Goal: Transaction & Acquisition: Purchase product/service

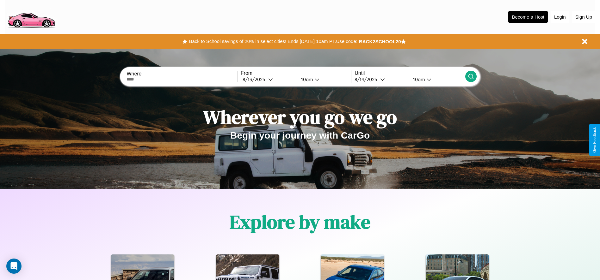
click at [182, 79] on input "text" at bounding box center [181, 79] width 110 height 5
type input "**********"
click at [268, 79] on icon at bounding box center [270, 79] width 5 height 5
select select "*"
select select "****"
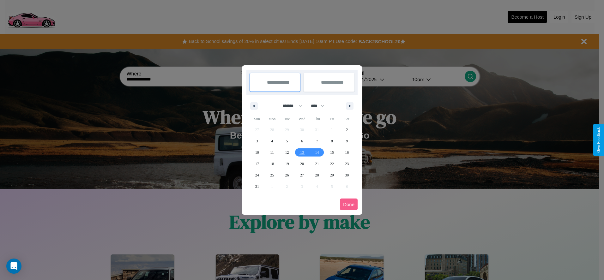
click at [290, 106] on select "******* ******** ***** ***** *** **** **** ****** ********* ******* ******** **…" at bounding box center [291, 106] width 27 height 10
select select "**"
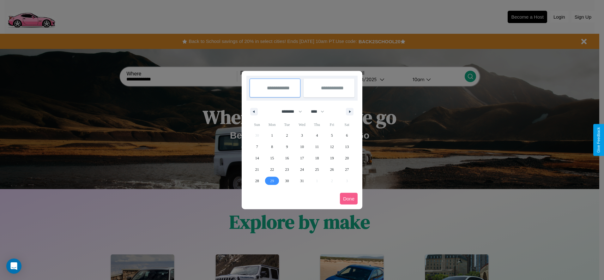
click at [272, 181] on span "29" at bounding box center [272, 180] width 4 height 11
type input "**********"
click at [350, 112] on icon "button" at bounding box center [351, 112] width 3 height 3
select select "*"
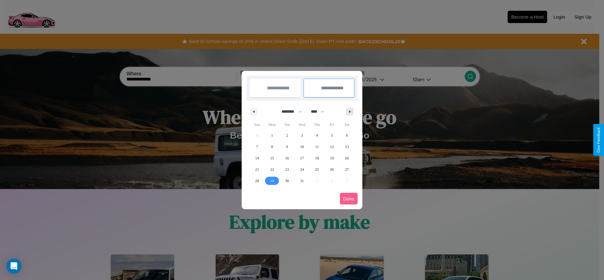
select select "****"
click at [257, 147] on span "4" at bounding box center [257, 146] width 2 height 11
type input "**********"
select select "**"
select select "****"
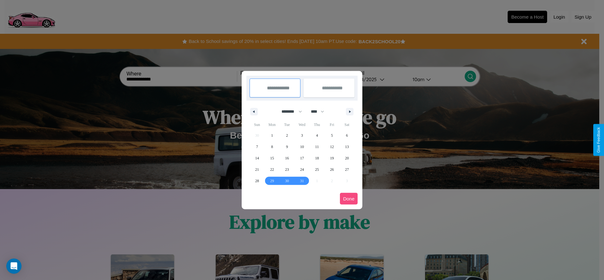
click at [349, 199] on button "Done" at bounding box center [349, 199] width 18 height 12
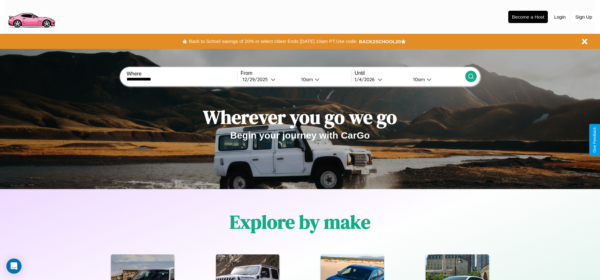
click at [306, 79] on div "10am" at bounding box center [306, 80] width 17 height 6
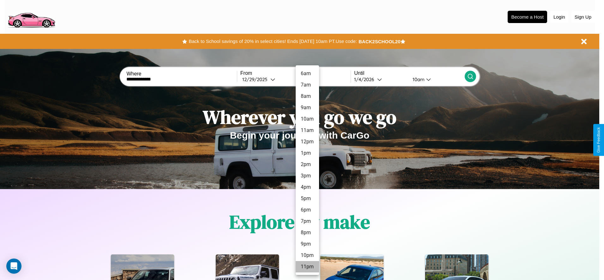
click at [307, 267] on li "11pm" at bounding box center [307, 266] width 23 height 11
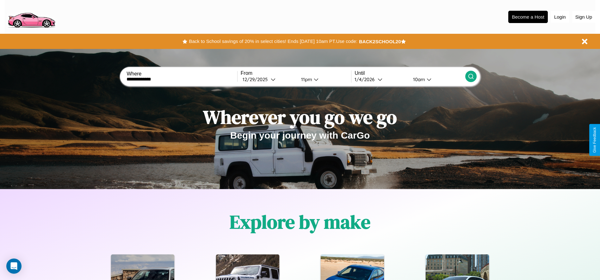
click at [470, 77] on icon at bounding box center [471, 76] width 6 height 6
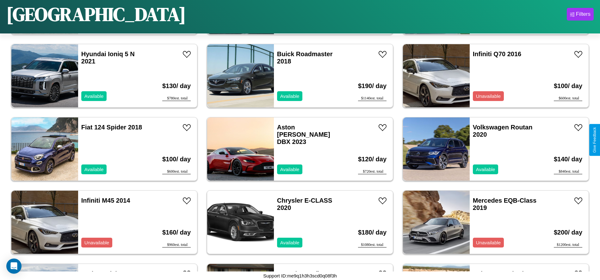
scroll to position [2931, 0]
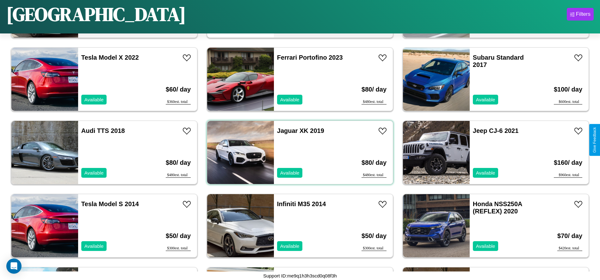
click at [297, 153] on div "Jaguar XK 2019 Available" at bounding box center [310, 152] width 73 height 63
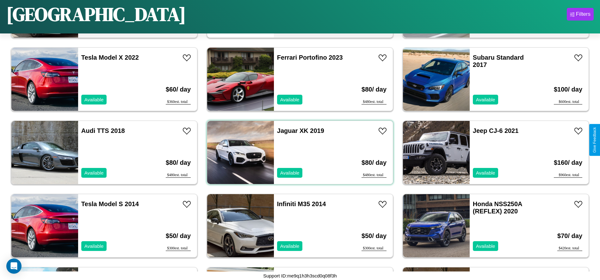
click at [297, 153] on div "Jaguar XK 2019 Available" at bounding box center [310, 152] width 73 height 63
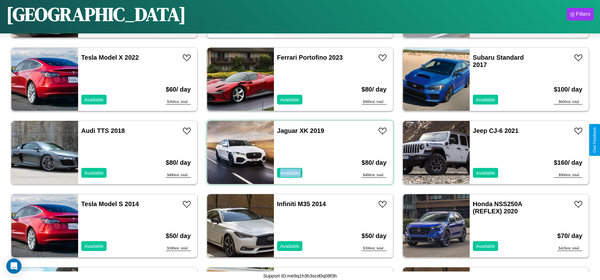
click at [297, 153] on div "Jaguar XK 2019 Available" at bounding box center [310, 152] width 73 height 63
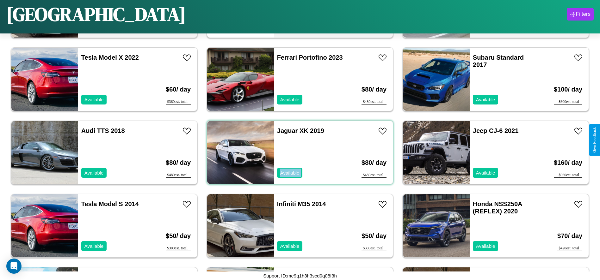
click at [297, 153] on div "Jaguar XK 2019 Available" at bounding box center [310, 152] width 73 height 63
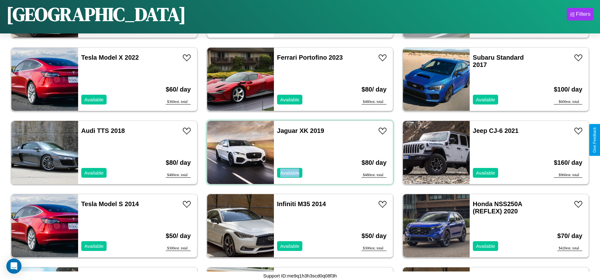
click at [297, 153] on div "Jaguar XK 2019 Available" at bounding box center [310, 152] width 73 height 63
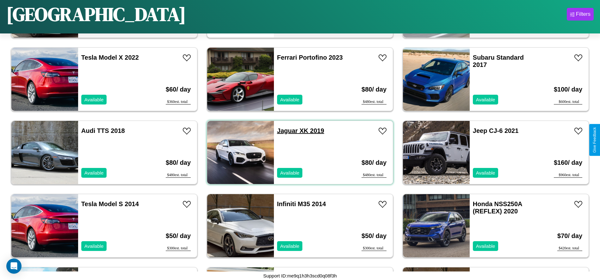
click at [285, 131] on link "Jaguar XK 2019" at bounding box center [300, 130] width 47 height 7
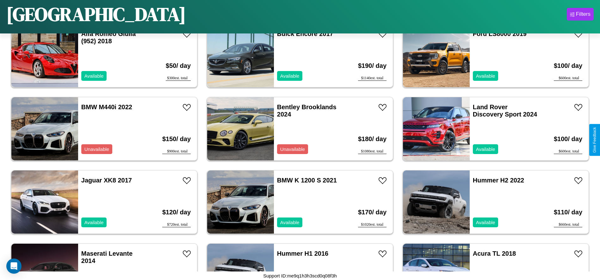
scroll to position [1611, 0]
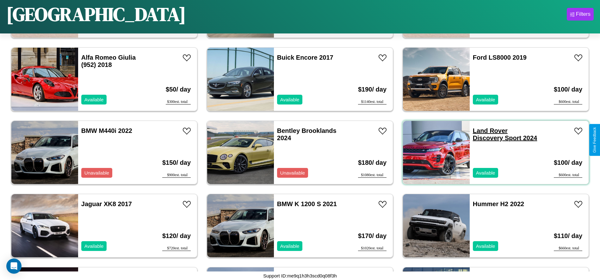
click at [486, 131] on link "Land Rover Discovery Sport 2024" at bounding box center [505, 134] width 64 height 14
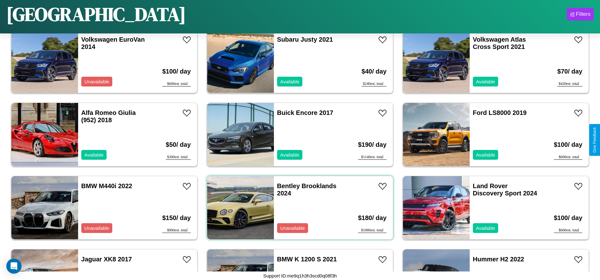
scroll to position [1537, 0]
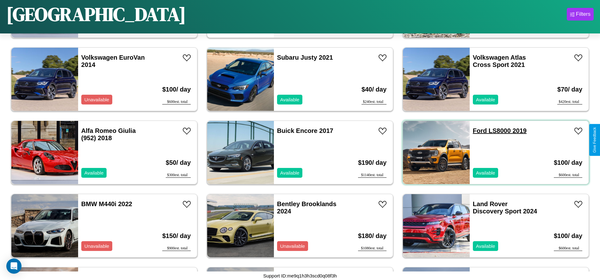
click at [476, 131] on link "Ford LS8000 2019" at bounding box center [500, 130] width 54 height 7
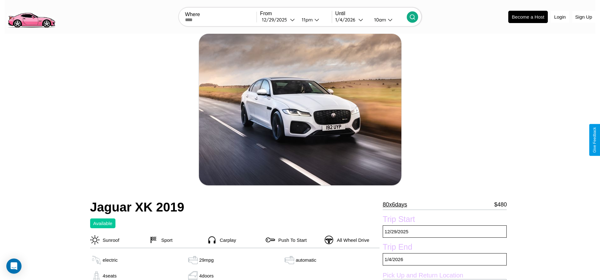
scroll to position [65, 0]
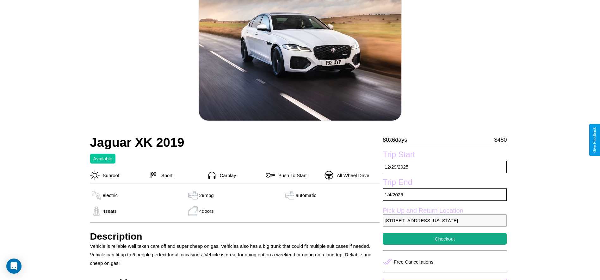
click at [397, 140] on p "80 x 6 days" at bounding box center [395, 140] width 24 height 10
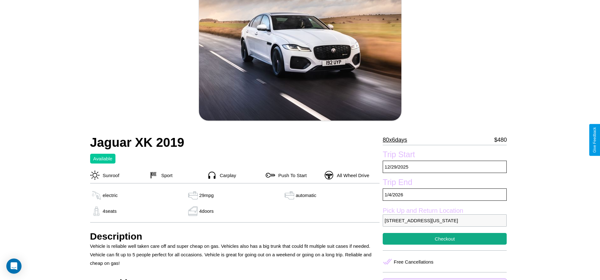
click at [397, 140] on p "80 x 6 days" at bounding box center [395, 140] width 24 height 10
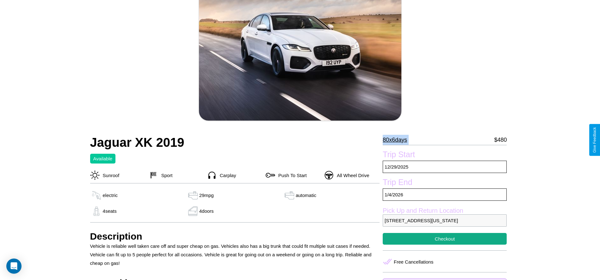
click at [397, 140] on p "80 x 6 days" at bounding box center [395, 140] width 24 height 10
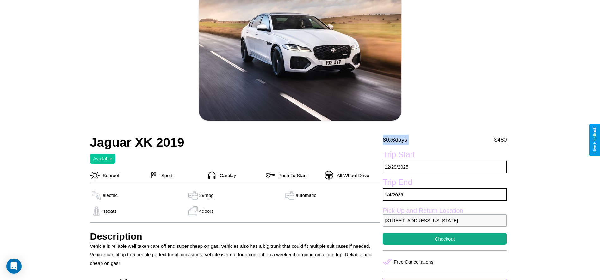
click at [397, 140] on p "80 x 6 days" at bounding box center [395, 140] width 24 height 10
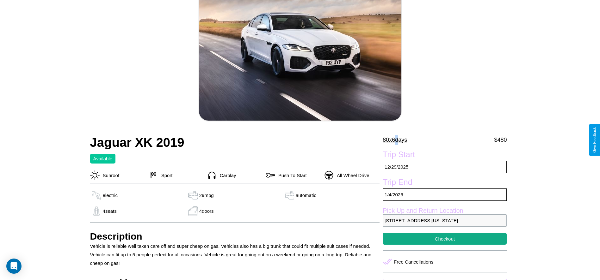
click at [397, 140] on p "80 x 6 days" at bounding box center [395, 140] width 24 height 10
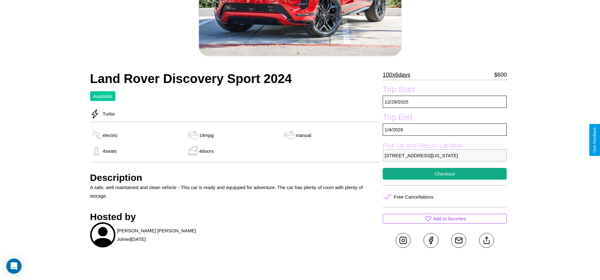
scroll to position [133, 0]
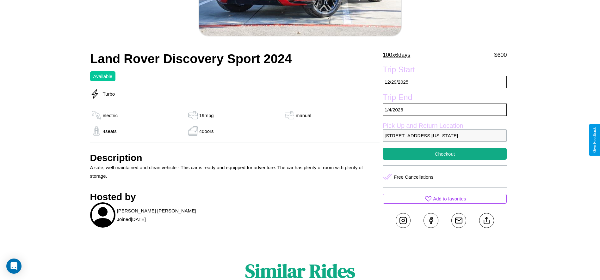
click at [444, 140] on p "3477 Maple Street San Francisco California 18464 United States" at bounding box center [445, 136] width 124 height 12
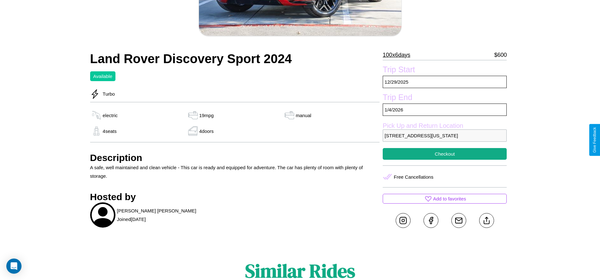
click at [444, 140] on p "3477 Maple Street San Francisco California 18464 United States" at bounding box center [445, 136] width 124 height 12
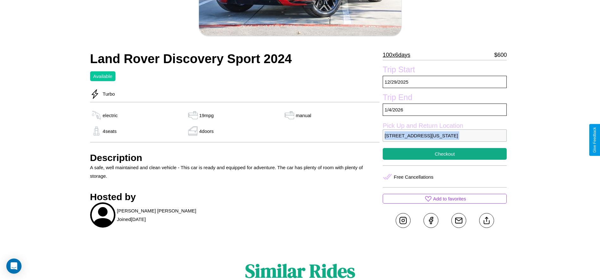
click at [444, 140] on p "3477 Maple Street San Francisco California 18464 United States" at bounding box center [445, 136] width 124 height 12
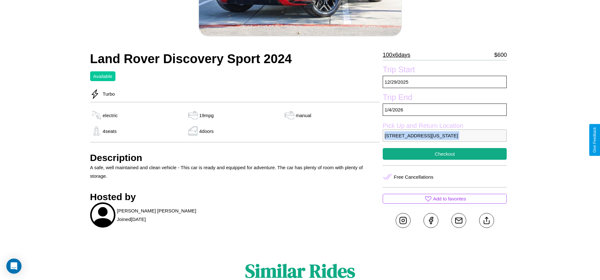
click at [444, 140] on p "3477 Maple Street San Francisco California 18464 United States" at bounding box center [445, 136] width 124 height 12
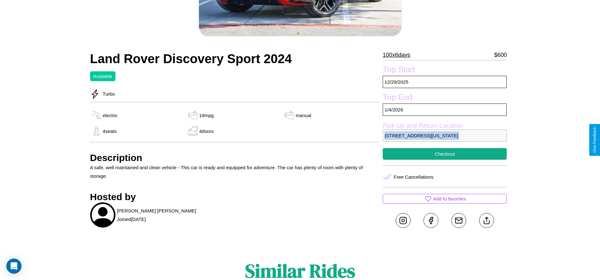
click at [444, 140] on p "3477 Maple Street San Francisco California 18464 United States" at bounding box center [445, 136] width 124 height 12
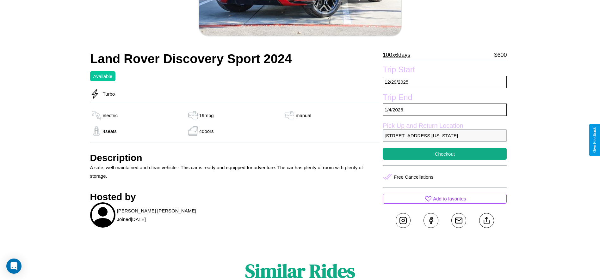
scroll to position [156, 0]
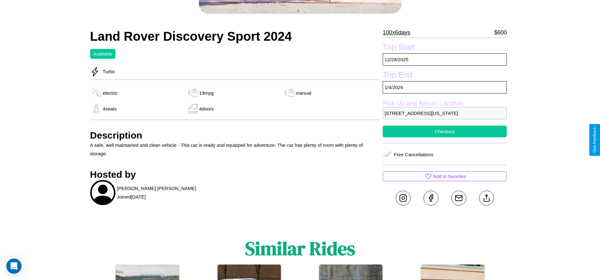
click at [444, 138] on button "Checkout" at bounding box center [445, 132] width 124 height 12
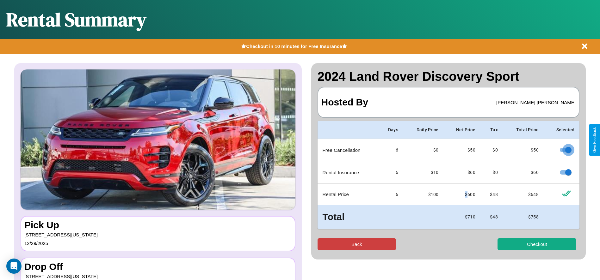
click at [356, 244] on button "Back" at bounding box center [356, 245] width 79 height 12
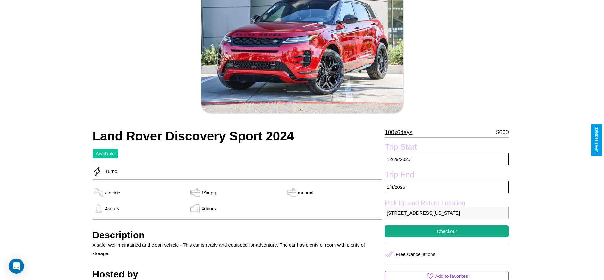
scroll to position [75, 0]
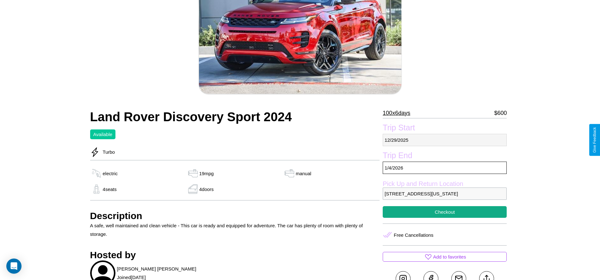
click at [444, 140] on p "12 / 29 / 2025" at bounding box center [445, 140] width 124 height 12
select select "*"
select select "****"
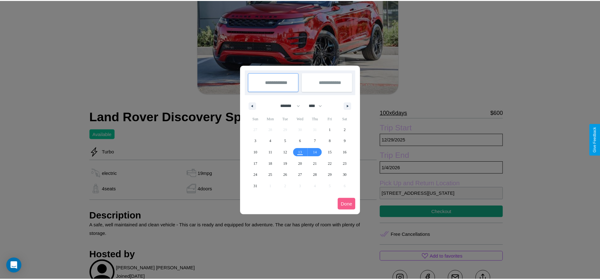
scroll to position [0, 0]
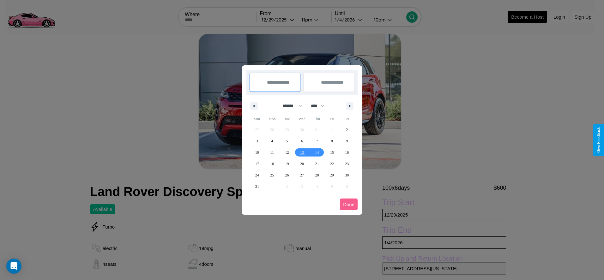
click at [279, 20] on div at bounding box center [302, 140] width 604 height 280
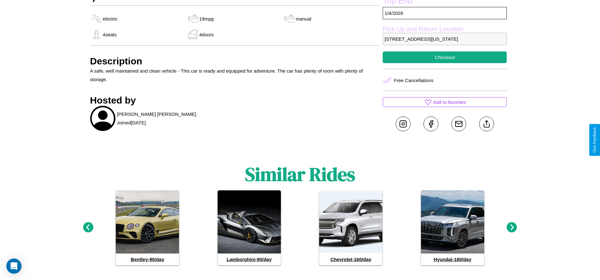
scroll to position [245, 0]
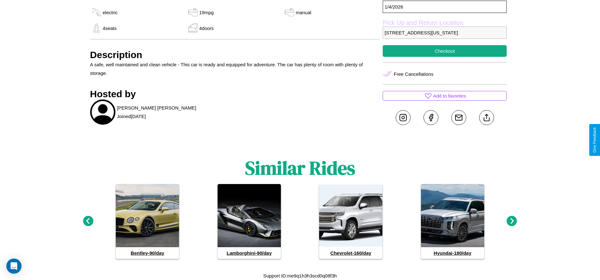
click at [511, 222] on icon at bounding box center [511, 221] width 10 height 10
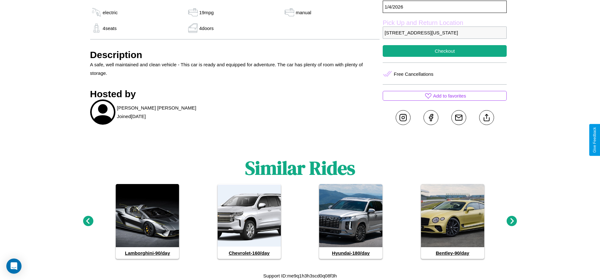
click at [88, 222] on icon at bounding box center [88, 221] width 10 height 10
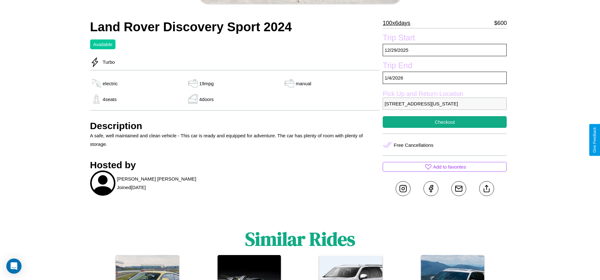
scroll to position [156, 0]
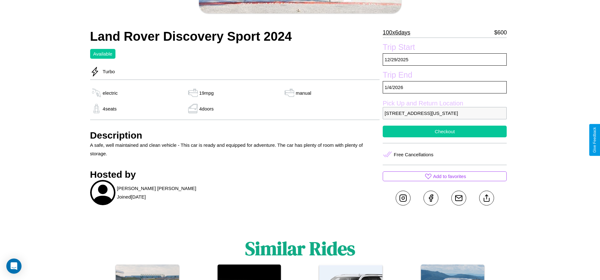
click at [444, 138] on button "Checkout" at bounding box center [445, 132] width 124 height 12
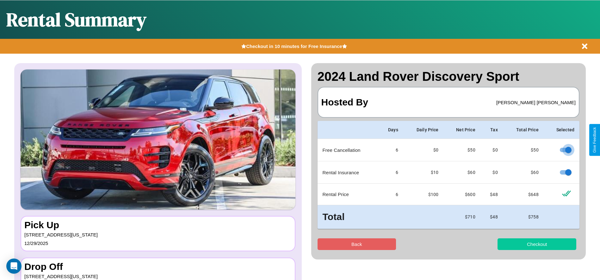
click at [536, 244] on button "Checkout" at bounding box center [536, 245] width 79 height 12
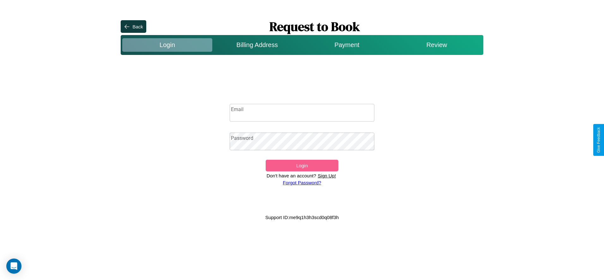
click at [327, 176] on p "Sign Up!" at bounding box center [326, 176] width 21 height 9
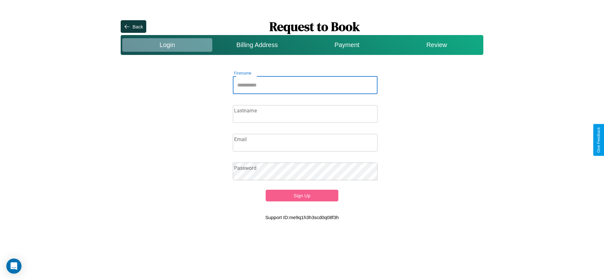
click at [305, 85] on input "Firstname" at bounding box center [305, 86] width 145 height 18
type input "****"
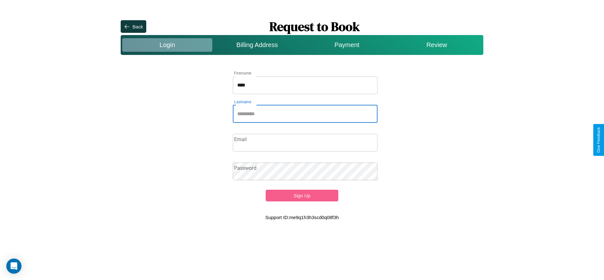
click at [305, 114] on input "Lastname" at bounding box center [305, 114] width 145 height 18
type input "*****"
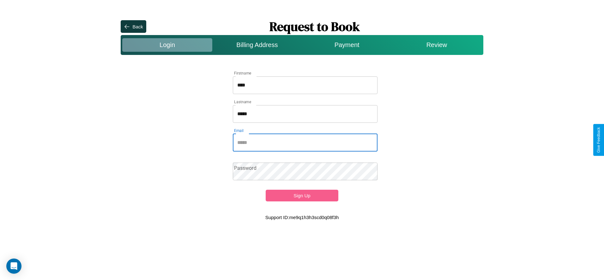
click at [305, 143] on input "Email" at bounding box center [305, 143] width 145 height 18
type input "**********"
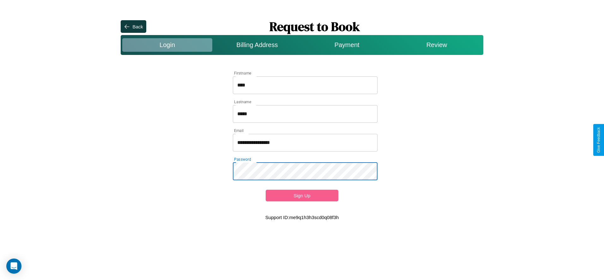
click at [302, 196] on button "Sign Up" at bounding box center [302, 196] width 72 height 12
